Goal: Task Accomplishment & Management: Manage account settings

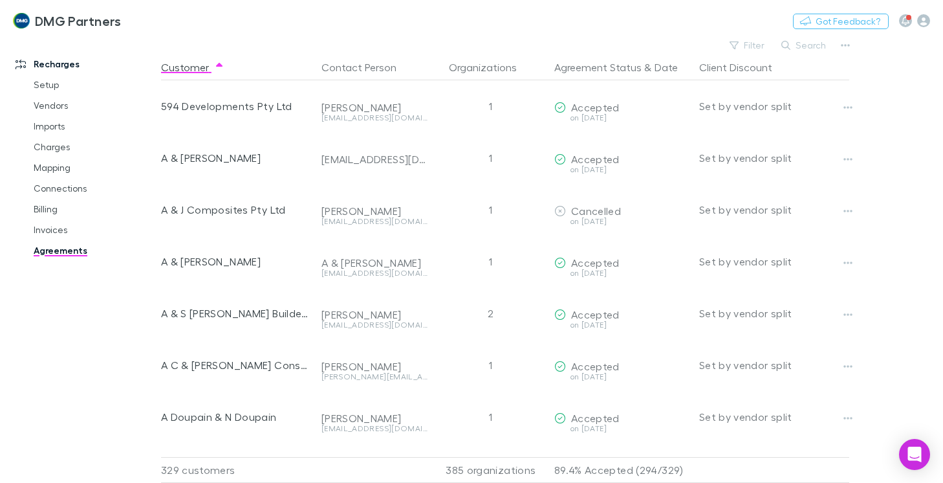
click at [48, 249] on link "Agreements" at bounding box center [95, 250] width 148 height 21
click at [806, 45] on button "Search" at bounding box center [804, 46] width 59 height 16
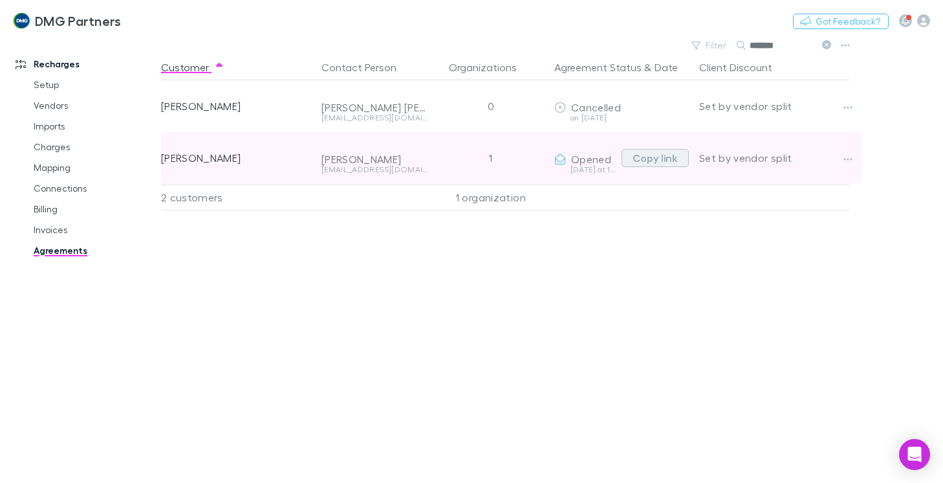
drag, startPoint x: 655, startPoint y: 160, endPoint x: 642, endPoint y: 157, distance: 13.2
click at [642, 157] on button "Copy link" at bounding box center [655, 158] width 67 height 18
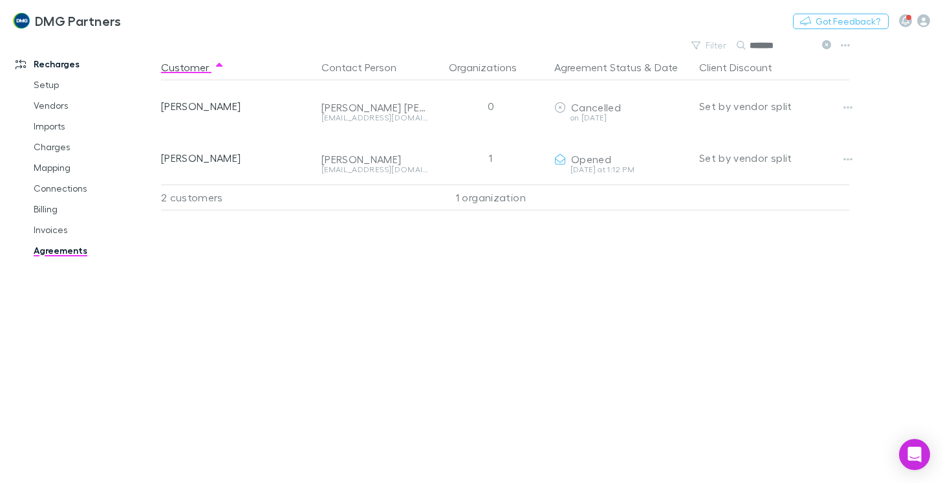
drag, startPoint x: 672, startPoint y: 403, endPoint x: 615, endPoint y: 353, distance: 76.6
click at [674, 397] on div "Customer Contact Person Organizations Agreement Status & Date Client Discount […" at bounding box center [517, 268] width 712 height 428
drag, startPoint x: 780, startPoint y: 41, endPoint x: 698, endPoint y: 23, distance: 84.8
click at [698, 23] on div "DMG Partners Nothing Got Feedback? Recharges Setup Vendors Imports Charges Mapp…" at bounding box center [471, 241] width 943 height 483
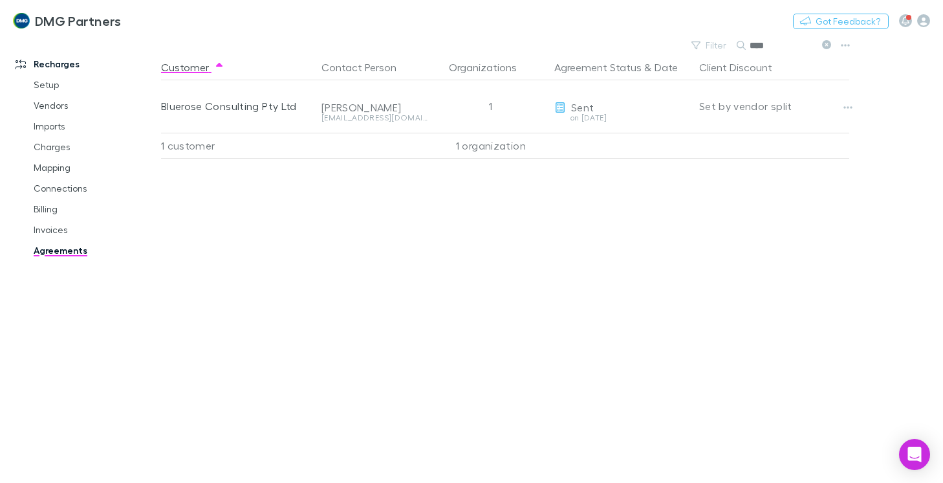
type input "****"
